Goal: Information Seeking & Learning: Learn about a topic

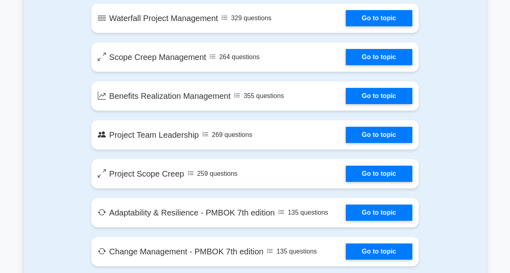
scroll to position [1663, 0]
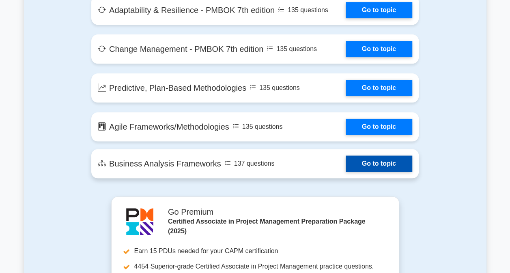
click at [353, 166] on link "Go to topic" at bounding box center [379, 164] width 67 height 16
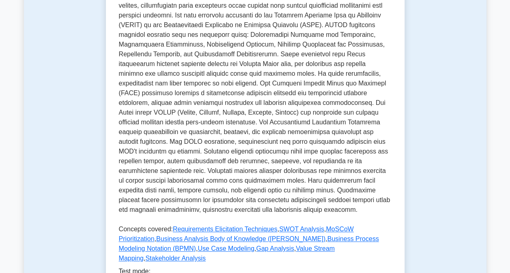
scroll to position [325, 0]
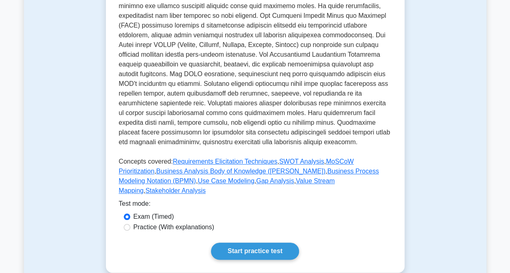
click at [135, 223] on label "Practice (With explanations)" at bounding box center [173, 228] width 81 height 10
click at [130, 224] on input "Practice (With explanations)" at bounding box center [127, 227] width 6 height 6
radio input "true"
click at [239, 243] on link "Start practice test" at bounding box center [255, 251] width 88 height 17
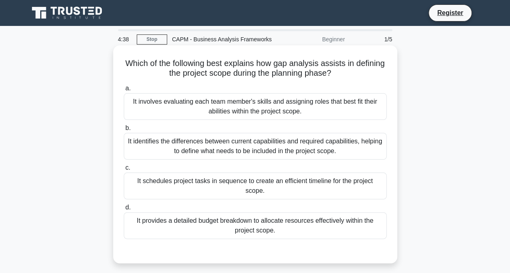
click at [204, 154] on div "It identifies the differences between current capabilities and required capabil…" at bounding box center [255, 146] width 263 height 27
click at [124, 131] on input "b. It identifies the differences between current capabilities and required capa…" at bounding box center [124, 128] width 0 height 5
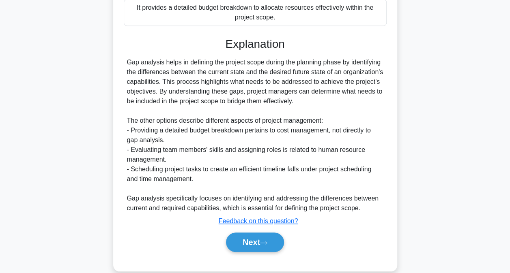
scroll to position [216, 0]
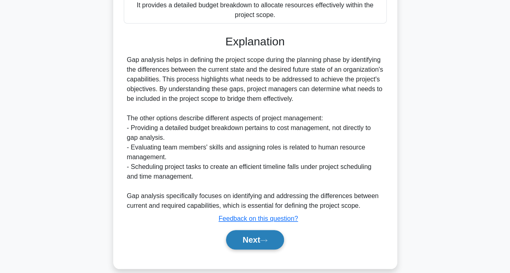
click at [256, 232] on button "Next" at bounding box center [255, 239] width 58 height 19
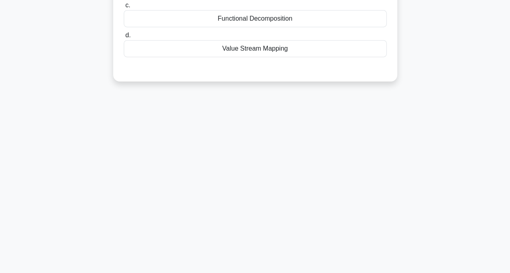
scroll to position [0, 0]
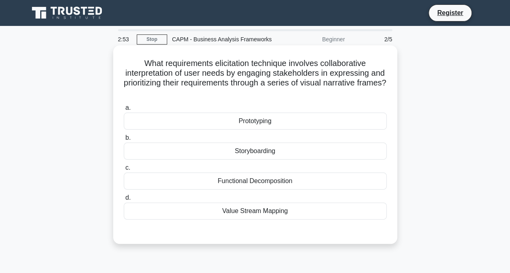
click at [267, 152] on div "Storyboarding" at bounding box center [255, 151] width 263 height 17
click at [124, 141] on input "b. Storyboarding" at bounding box center [124, 137] width 0 height 5
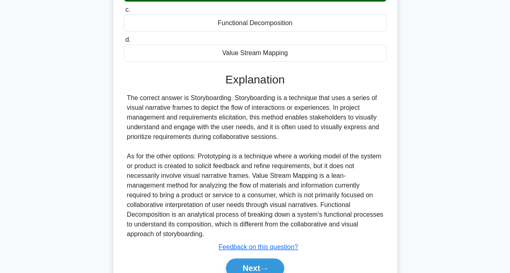
scroll to position [196, 0]
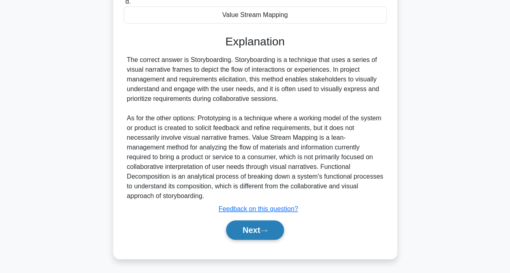
click at [243, 232] on button "Next" at bounding box center [255, 230] width 58 height 19
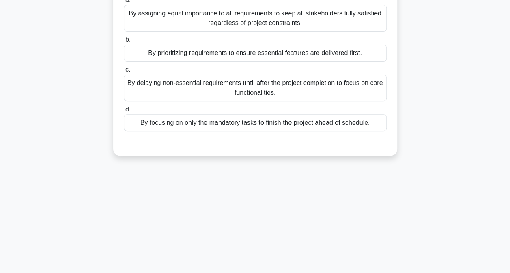
scroll to position [2, 0]
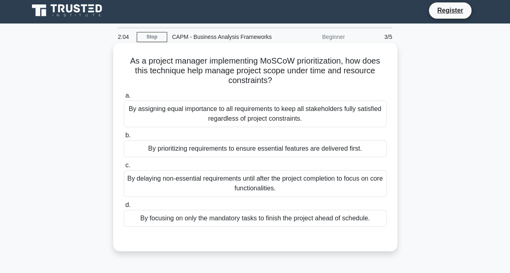
click at [267, 153] on div "By prioritizing requirements to ensure essential features are delivered first." at bounding box center [255, 148] width 263 height 17
click at [124, 138] on input "b. By prioritizing requirements to ensure essential features are delivered firs…" at bounding box center [124, 135] width 0 height 5
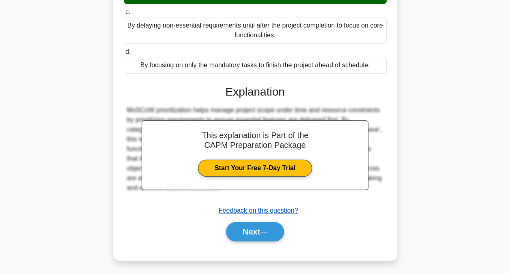
scroll to position [165, 0]
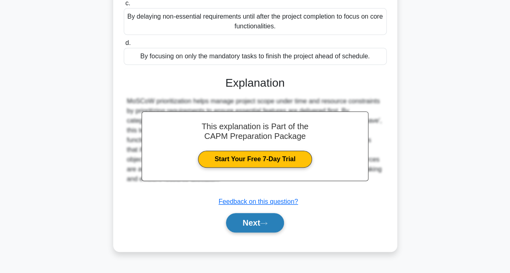
click at [253, 224] on button "Next" at bounding box center [255, 222] width 58 height 19
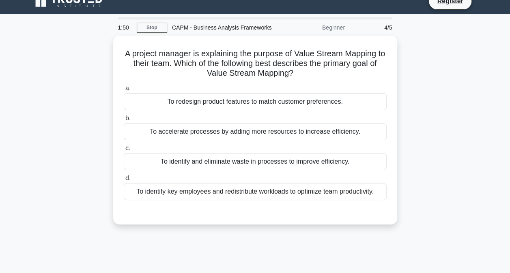
scroll to position [2, 0]
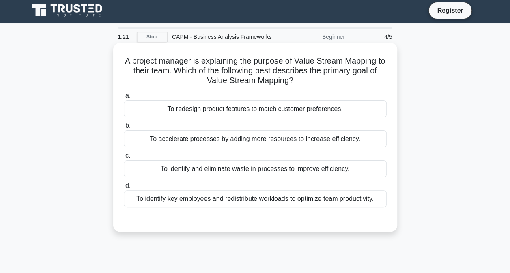
click at [274, 174] on div "To identify and eliminate waste in processes to improve efficiency." at bounding box center [255, 169] width 263 height 17
click at [124, 159] on input "c. To identify and eliminate waste in processes to improve efficiency." at bounding box center [124, 155] width 0 height 5
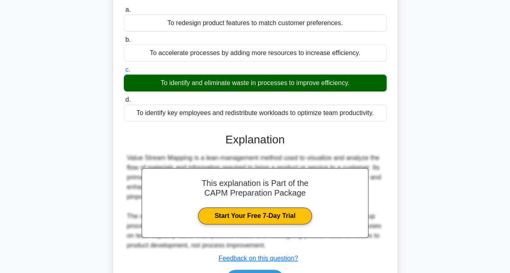
scroll to position [165, 0]
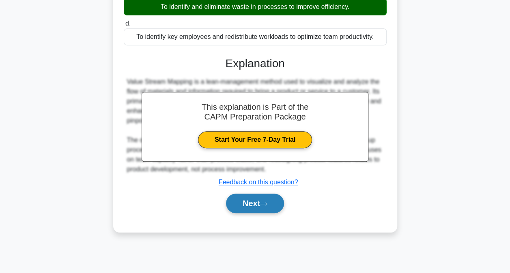
click at [265, 204] on icon at bounding box center [263, 204] width 7 height 4
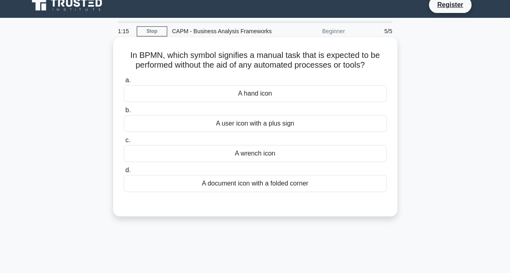
scroll to position [2, 0]
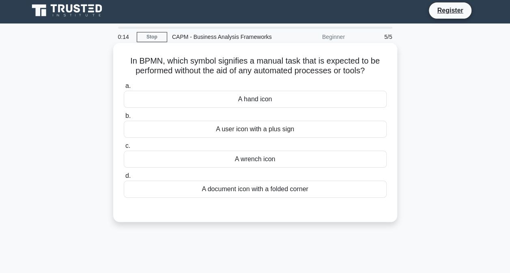
click at [272, 127] on div "A user icon with a plus sign" at bounding box center [255, 129] width 263 height 17
click at [124, 119] on input "b. A user icon with a plus sign" at bounding box center [124, 116] width 0 height 5
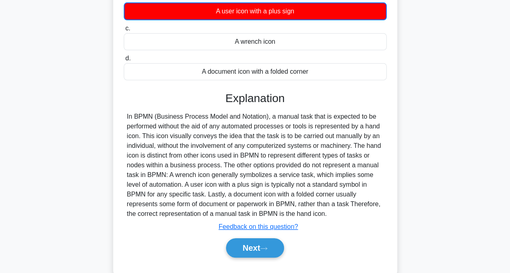
scroll to position [124, 0]
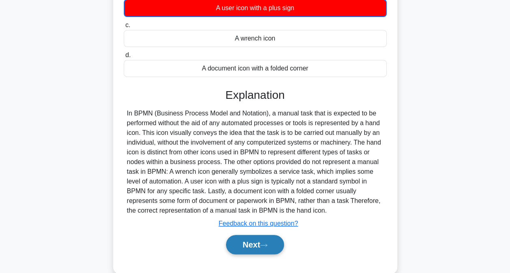
click at [273, 244] on button "Next" at bounding box center [255, 244] width 58 height 19
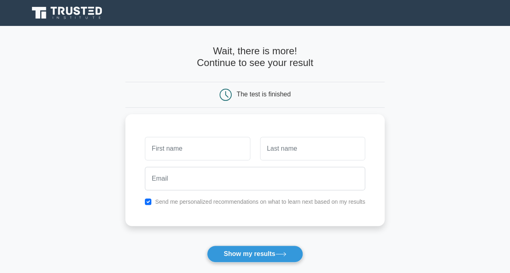
click at [67, 11] on icon at bounding box center [69, 11] width 6 height 8
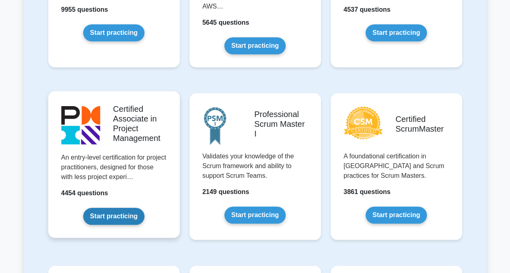
scroll to position [284, 0]
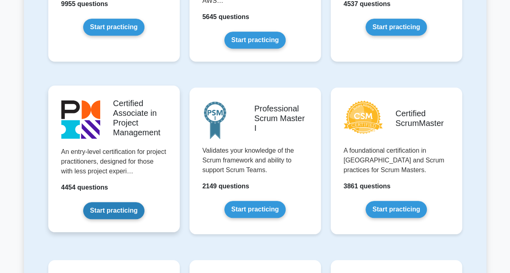
click at [109, 210] on link "Start practicing" at bounding box center [113, 210] width 61 height 17
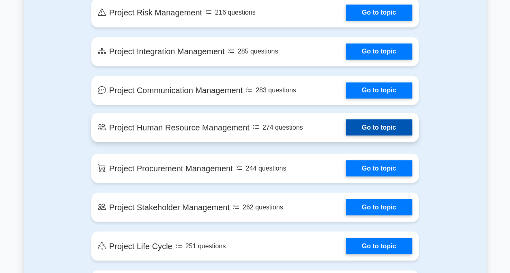
scroll to position [649, 0]
